Goal: Information Seeking & Learning: Learn about a topic

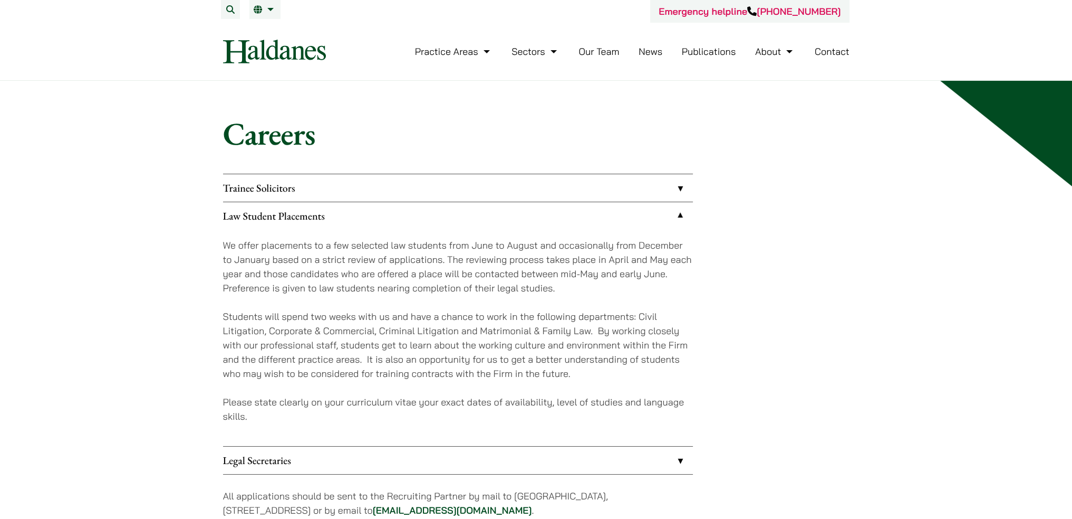
click at [555, 242] on p "We offer placements to a few selected law students from June to August and occa…" at bounding box center [458, 266] width 470 height 57
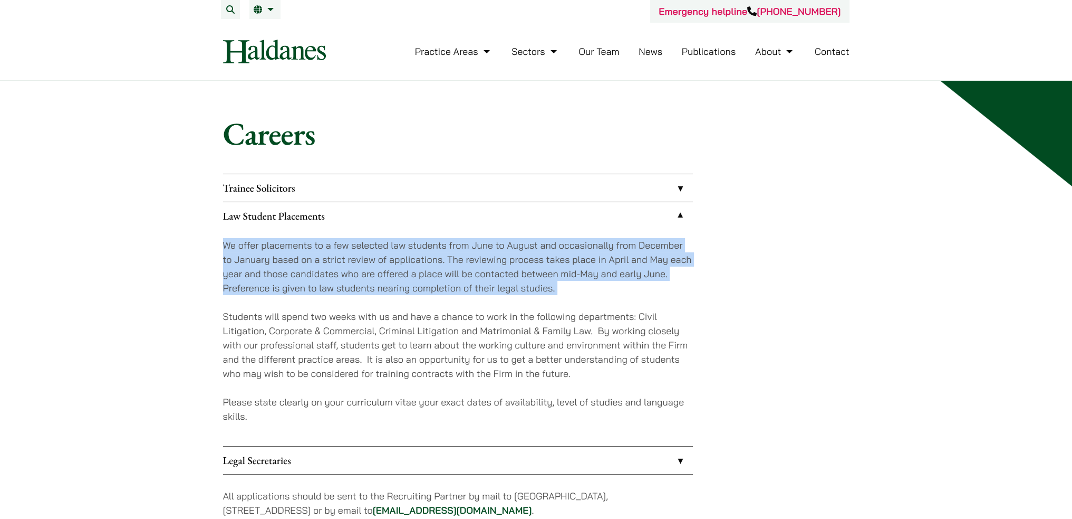
click at [555, 242] on p "We offer placements to a few selected law students from June to August and occa…" at bounding box center [458, 266] width 470 height 57
click at [605, 264] on p "We offer placements to a few selected law students from June to August and occa…" at bounding box center [458, 266] width 470 height 57
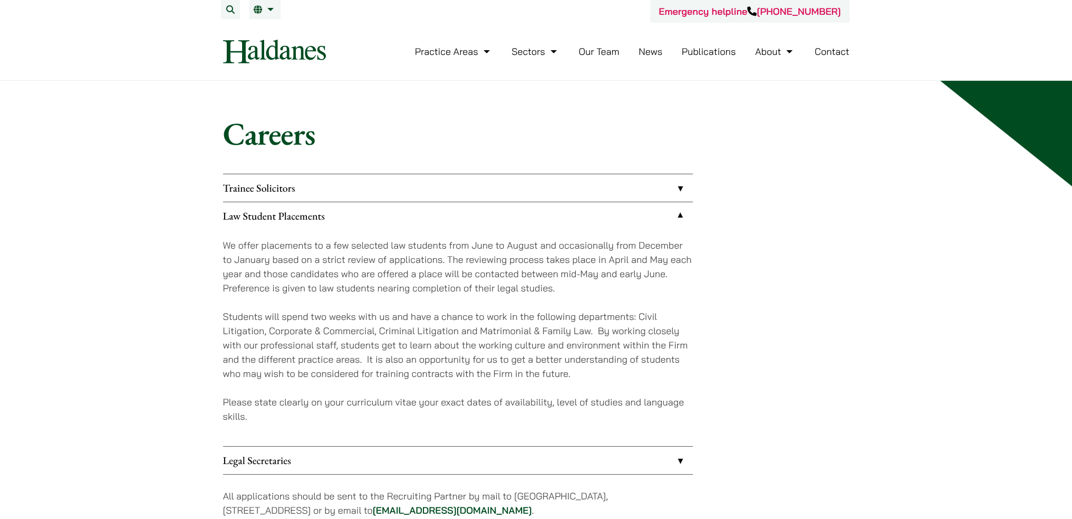
click at [519, 270] on p "We offer placements to a few selected law students from June to August and occa…" at bounding box center [458, 266] width 470 height 57
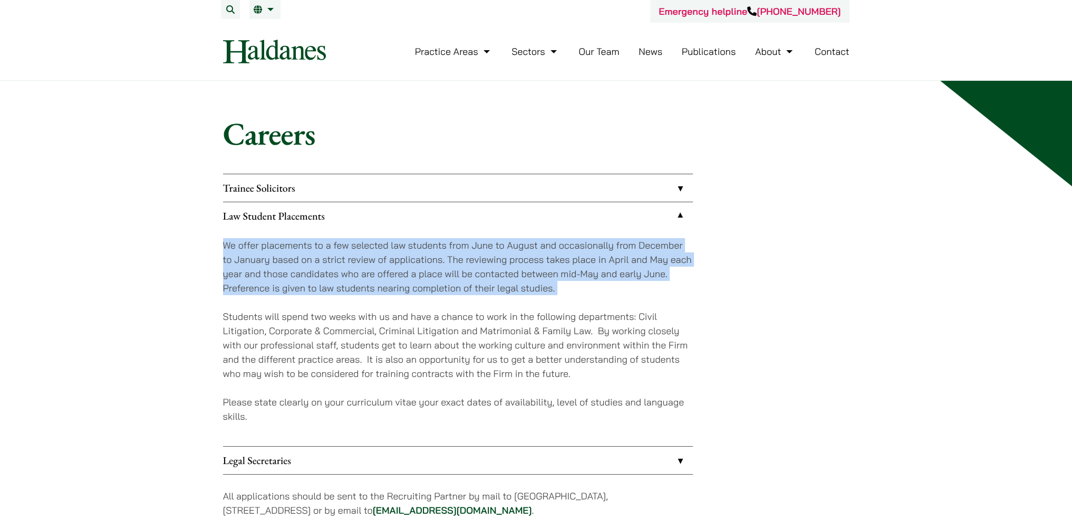
click at [519, 270] on p "We offer placements to a few selected law students from June to August and occa…" at bounding box center [458, 266] width 470 height 57
click at [529, 271] on p "We offer placements to a few selected law students from June to August and occa…" at bounding box center [458, 266] width 470 height 57
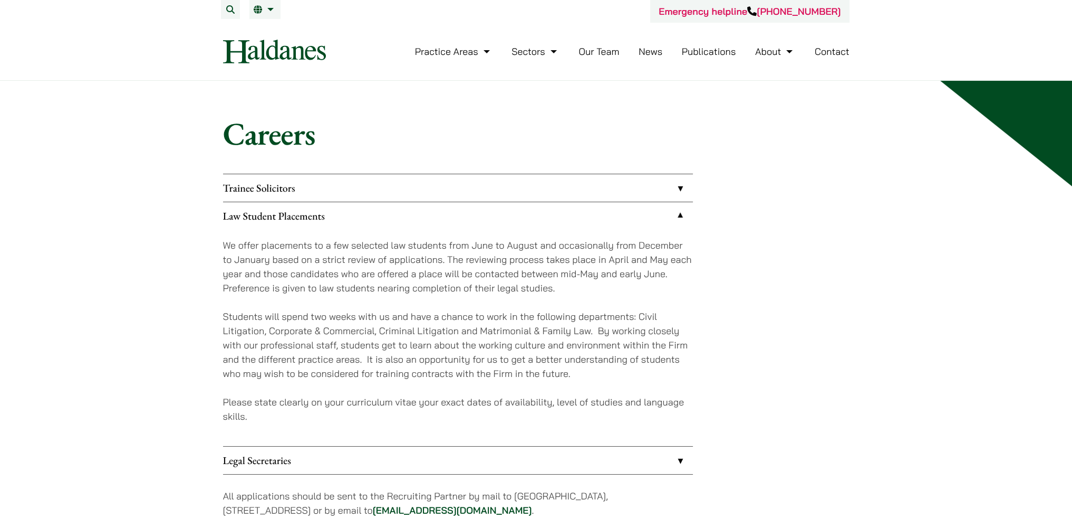
click at [500, 243] on p "We offer placements to a few selected law students from June to August and occa…" at bounding box center [458, 266] width 470 height 57
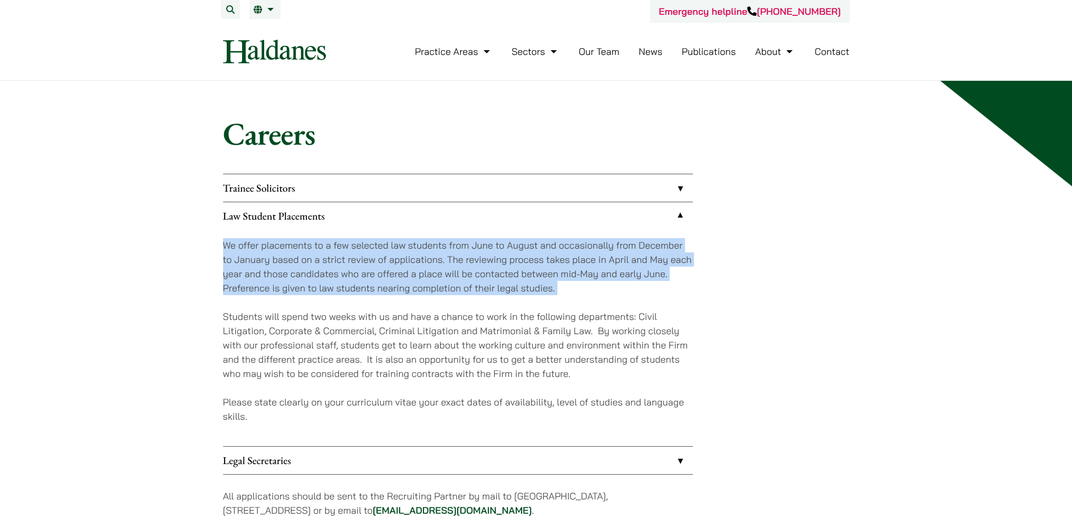
click at [500, 243] on p "We offer placements to a few selected law students from June to August and occa…" at bounding box center [458, 266] width 470 height 57
click at [581, 273] on p "We offer placements to a few selected law students from June to August and occa…" at bounding box center [458, 266] width 470 height 57
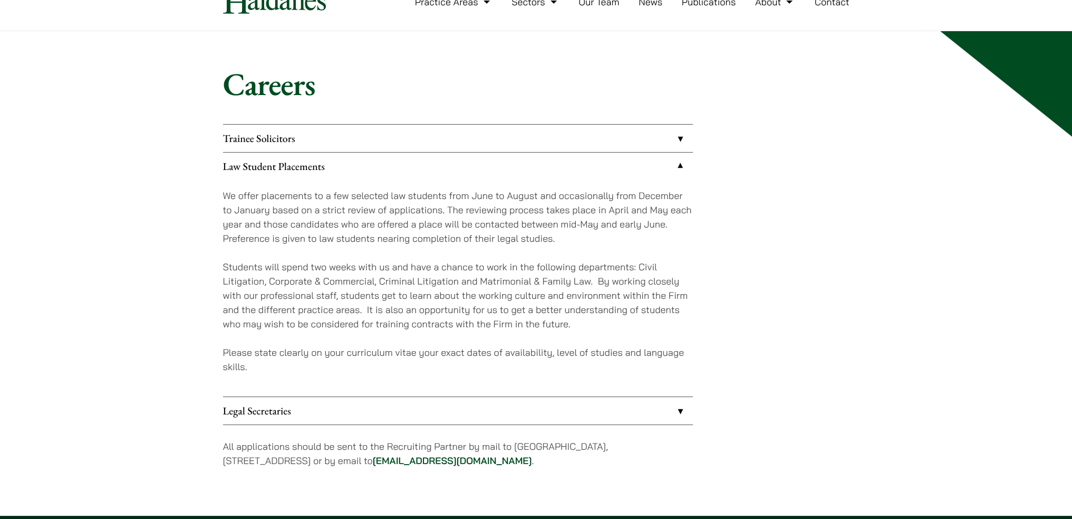
scroll to position [53, 0]
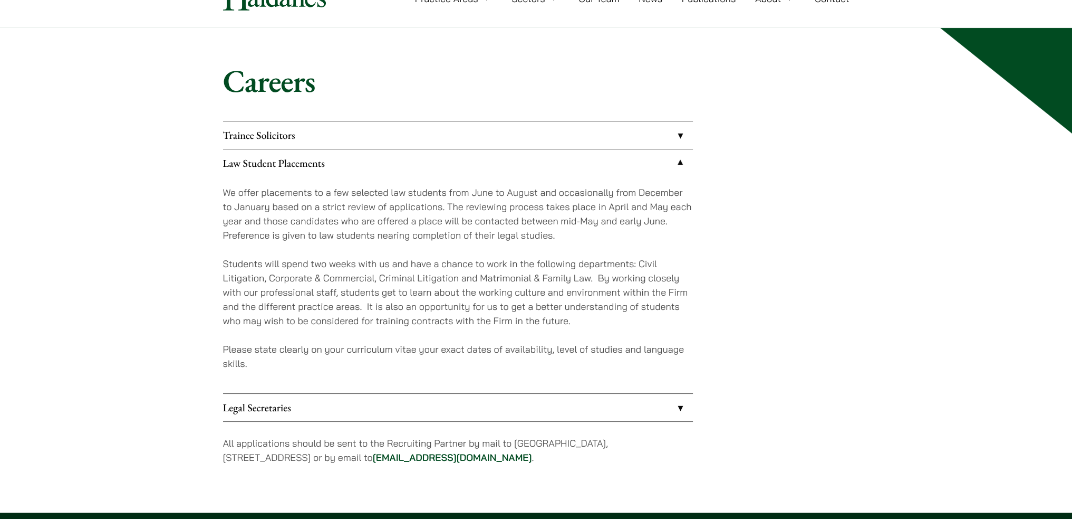
click at [376, 267] on p "Students will spend two weeks with us and have a chance to work in the followin…" at bounding box center [458, 291] width 470 height 71
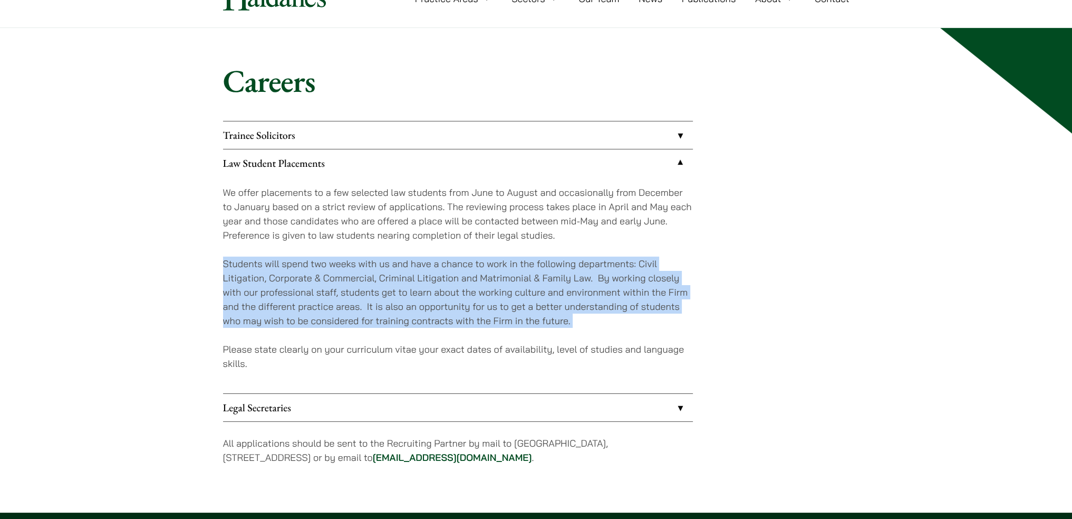
click at [376, 267] on p "Students will spend two weeks with us and have a chance to work in the followin…" at bounding box center [458, 291] width 470 height 71
click at [484, 312] on p "Students will spend two weeks with us and have a chance to work in the followin…" at bounding box center [458, 291] width 470 height 71
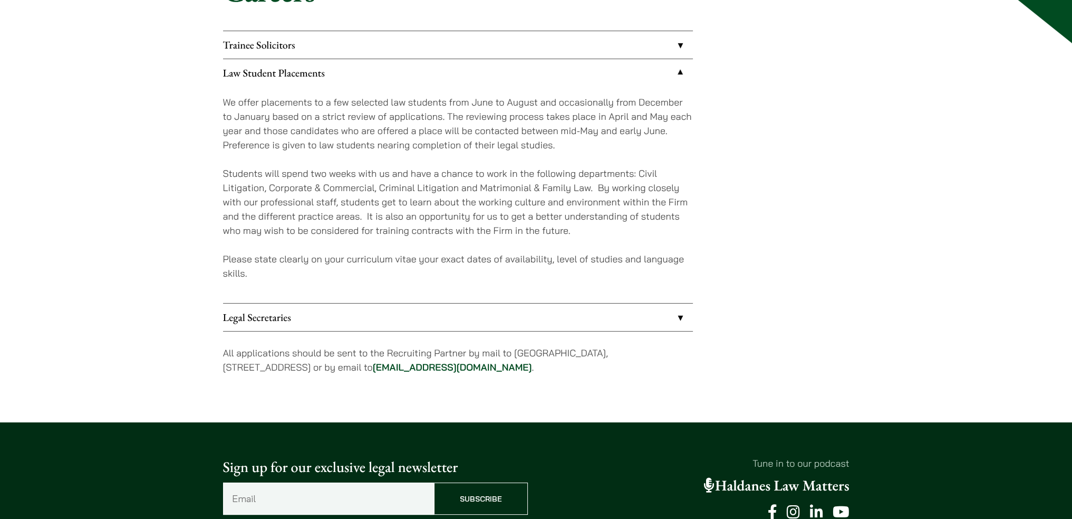
scroll to position [158, 0]
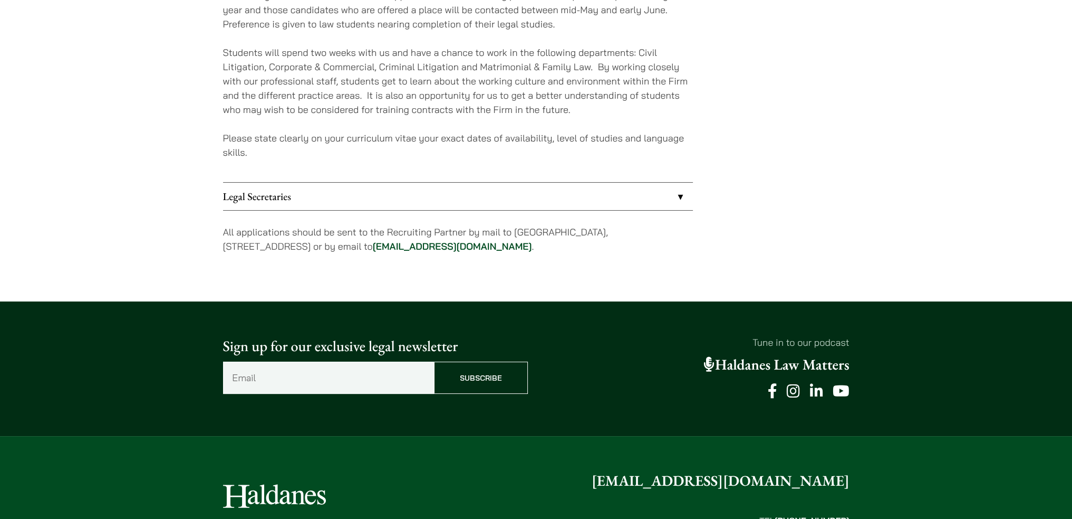
click at [538, 195] on link "Legal Secretaries" at bounding box center [458, 196] width 470 height 27
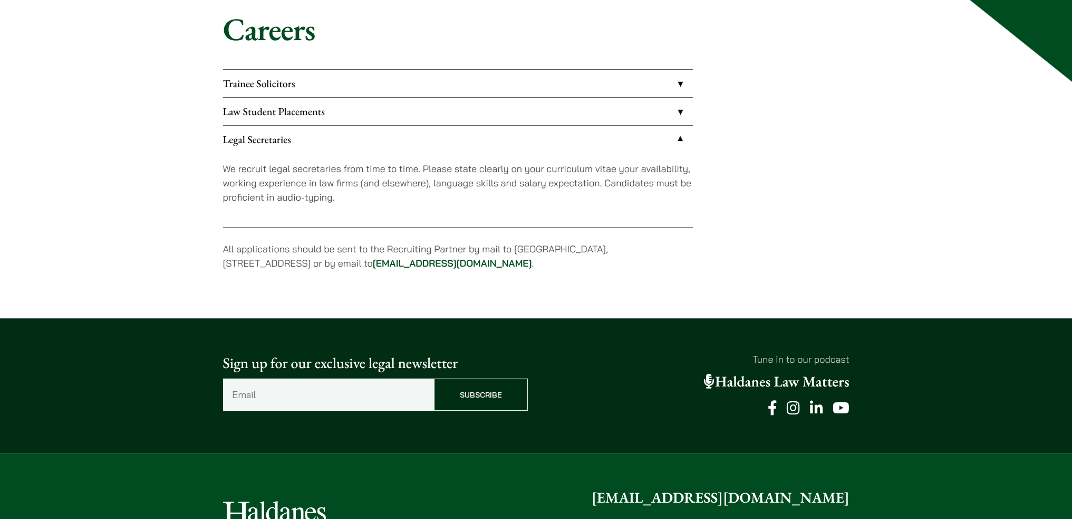
scroll to position [93, 0]
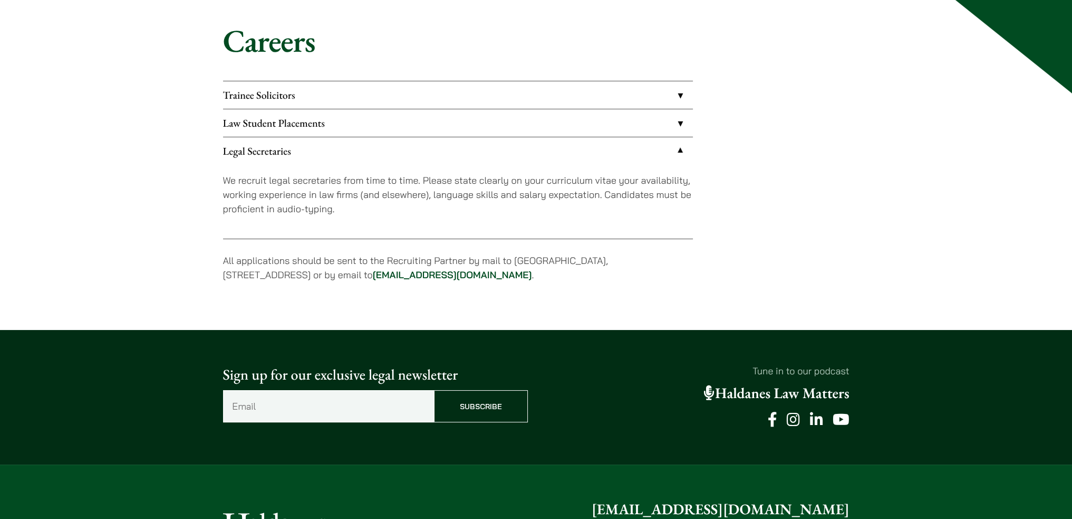
click at [315, 121] on link "Law Student Placements" at bounding box center [458, 122] width 470 height 27
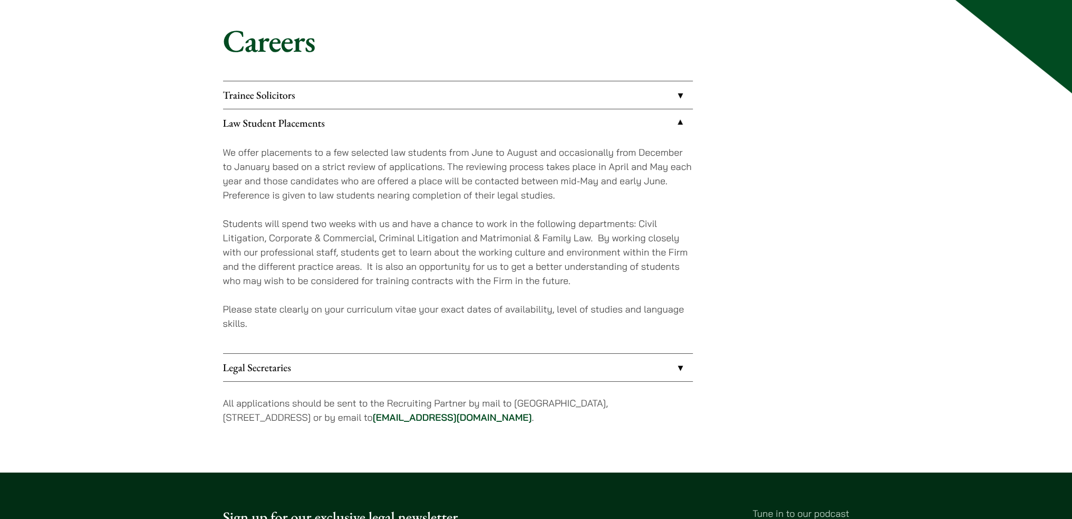
click at [319, 101] on link "Trainee Solicitors" at bounding box center [458, 94] width 470 height 27
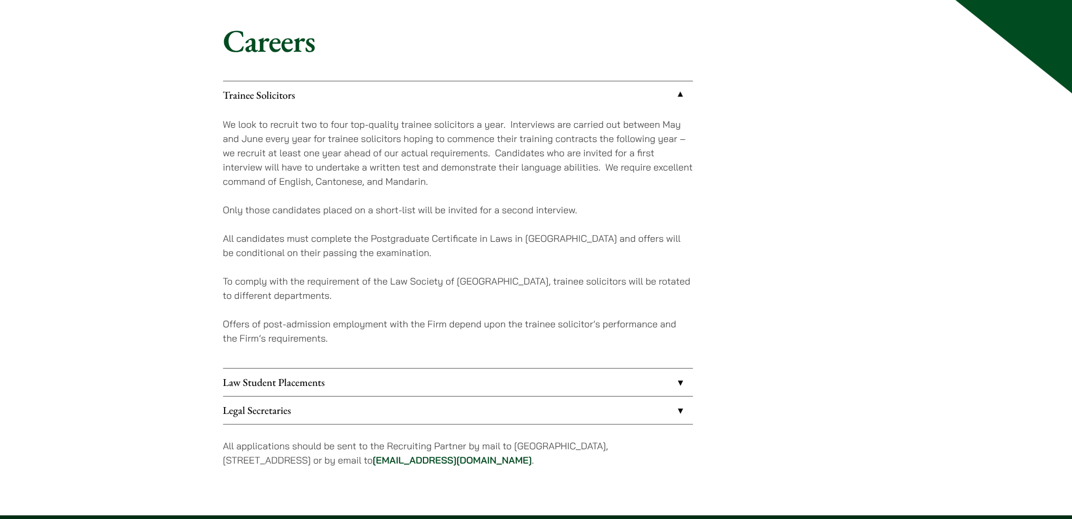
click at [319, 101] on link "Trainee Solicitors" at bounding box center [458, 94] width 470 height 27
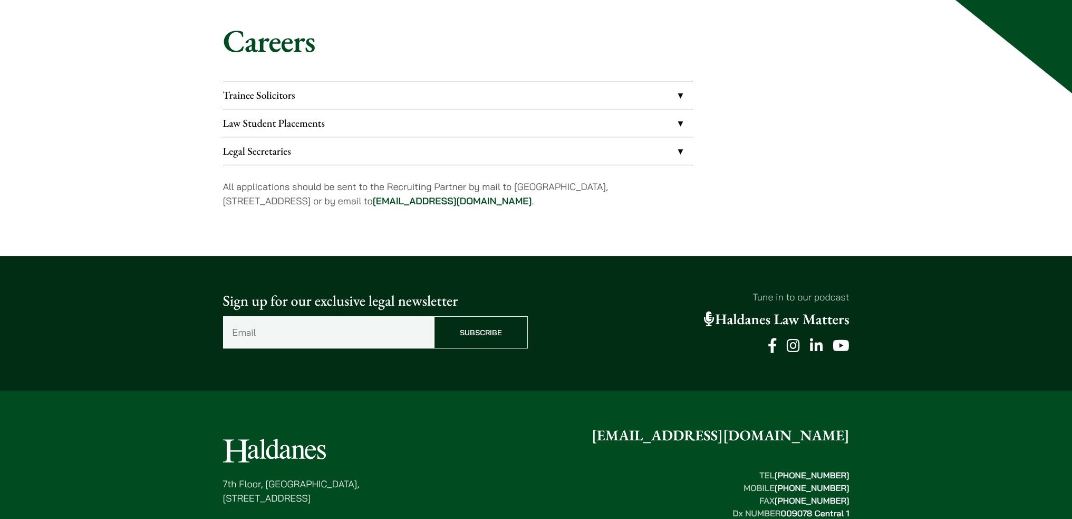
click at [549, 52] on h1 "Careers" at bounding box center [536, 41] width 627 height 38
